Goal: Task Accomplishment & Management: Manage account settings

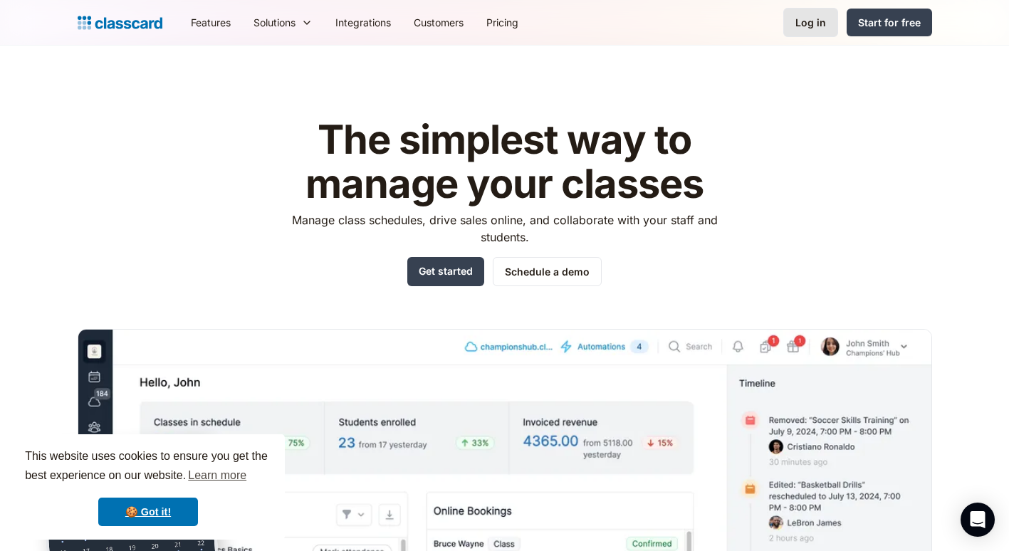
click at [818, 23] on div "Log in" at bounding box center [810, 22] width 31 height 15
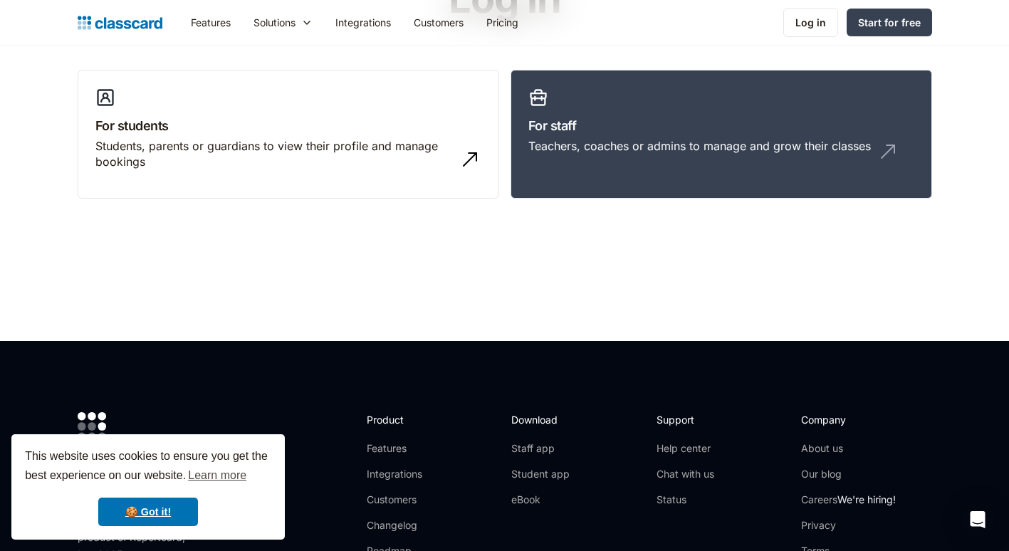
scroll to position [135, 0]
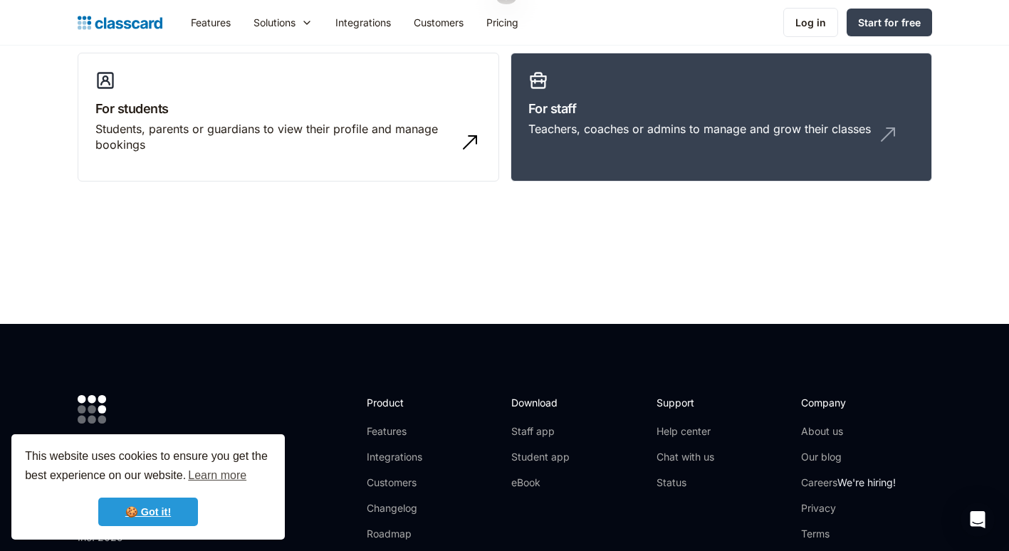
click at [148, 516] on link "🍪 Got it!" at bounding box center [148, 512] width 100 height 28
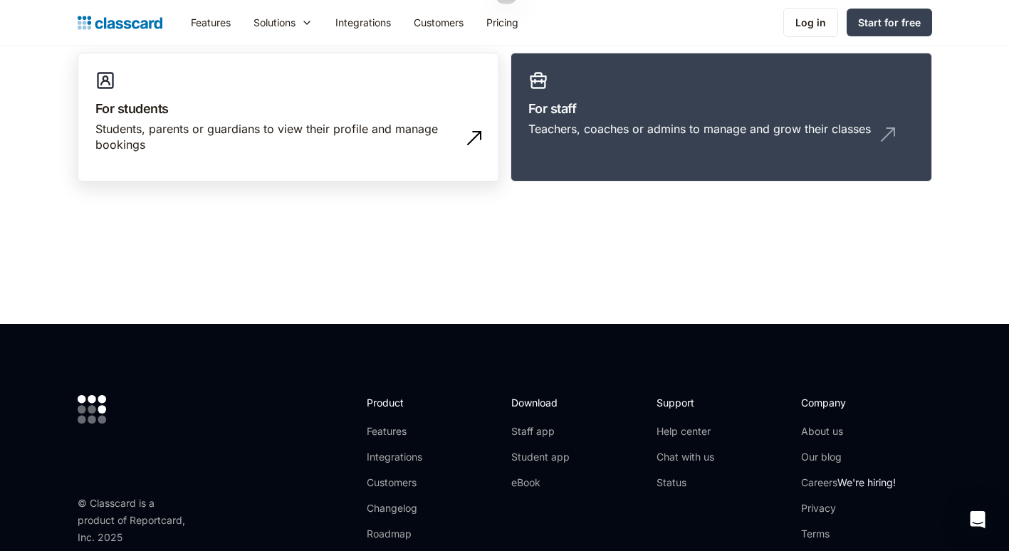
click at [468, 144] on img at bounding box center [474, 138] width 23 height 23
click at [809, 22] on div "Log in" at bounding box center [810, 22] width 31 height 15
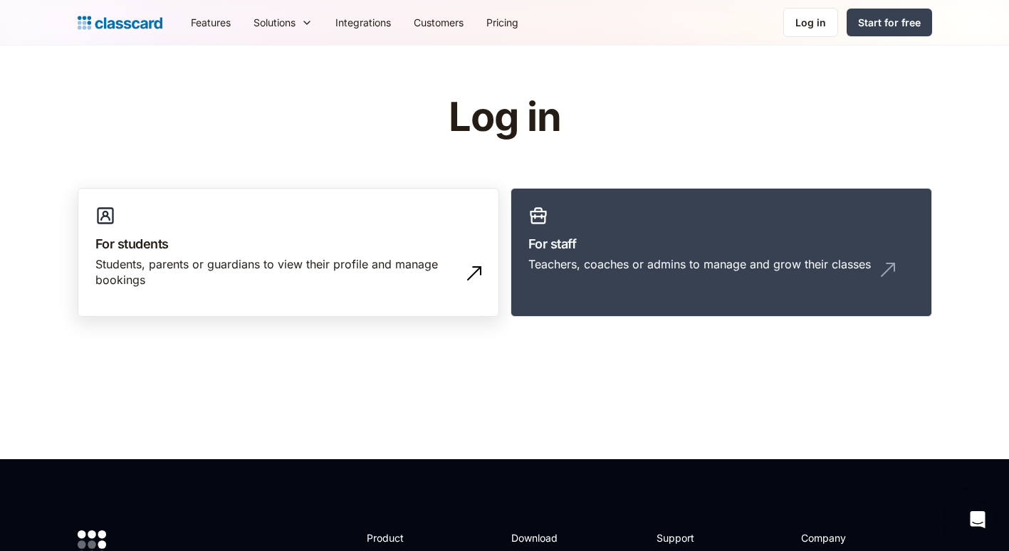
click at [468, 272] on img at bounding box center [474, 273] width 23 height 23
